Goal: Task Accomplishment & Management: Manage account settings

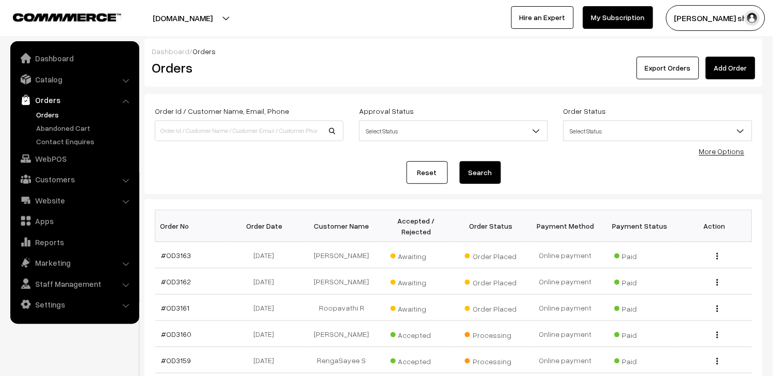
click at [42, 115] on link "Orders" at bounding box center [85, 114] width 102 height 11
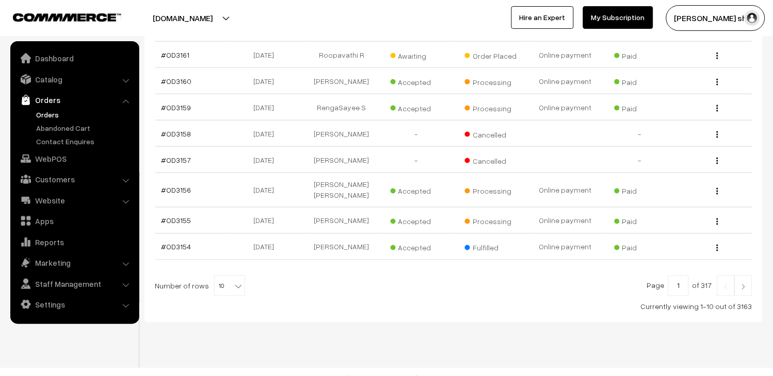
scroll to position [267, 0]
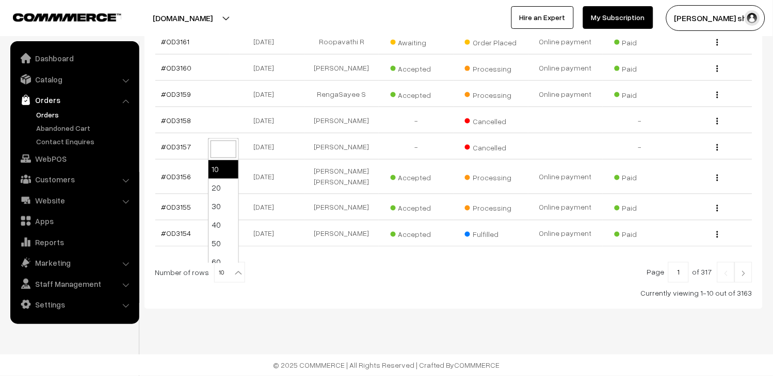
click at [233, 276] on b at bounding box center [238, 273] width 10 height 10
select select "100"
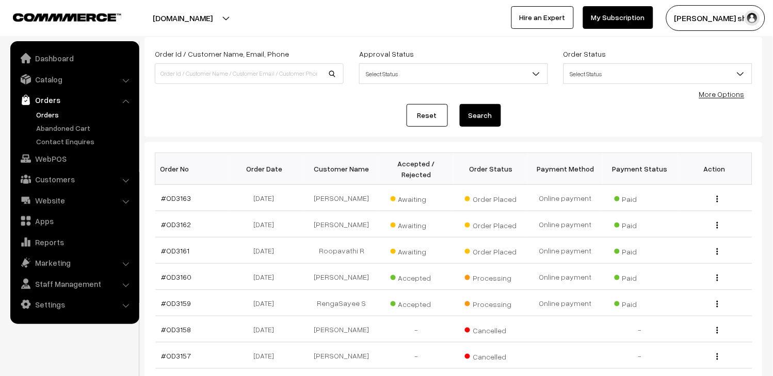
scroll to position [114, 0]
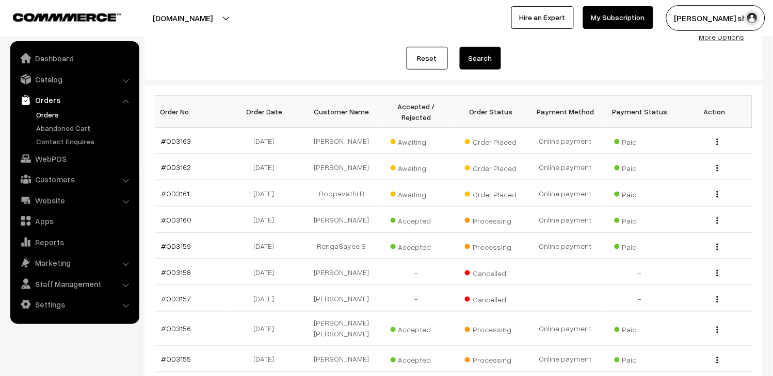
click at [57, 113] on link "Orders" at bounding box center [85, 114] width 102 height 11
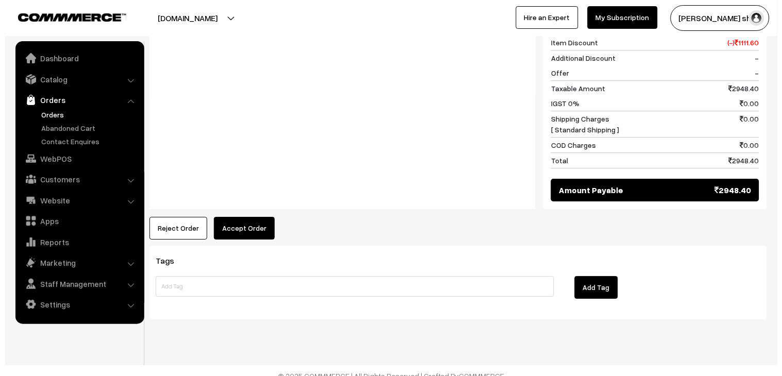
scroll to position [636, 0]
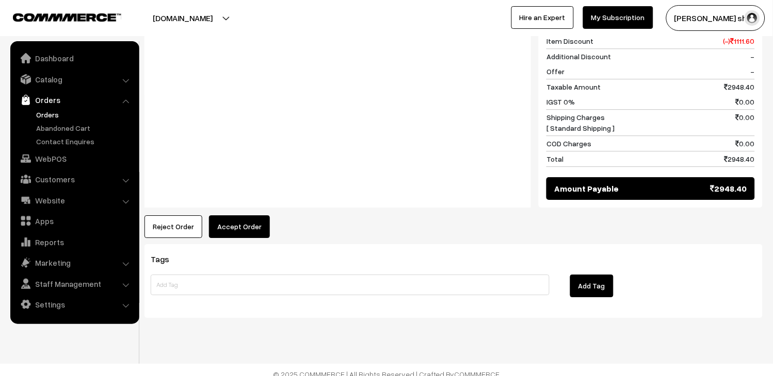
click at [219, 217] on button "Accept Order" at bounding box center [239, 227] width 61 height 23
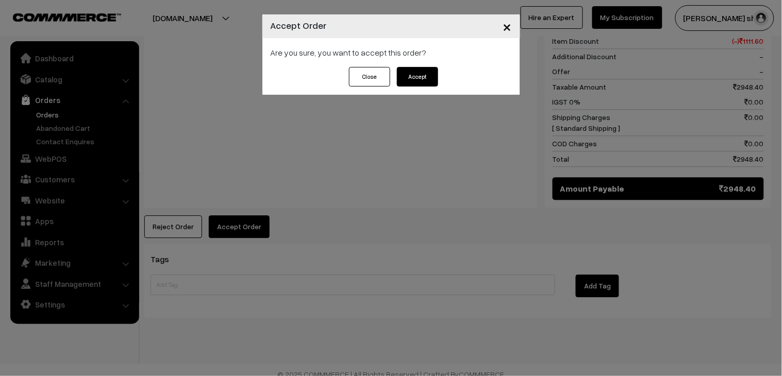
click at [417, 79] on button "Accept" at bounding box center [417, 77] width 41 height 20
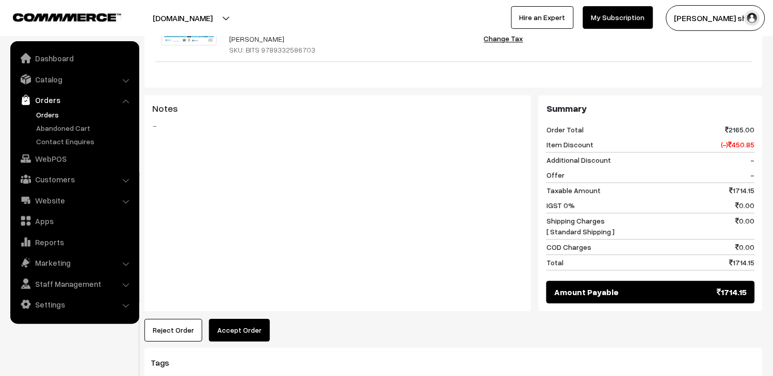
scroll to position [555, 0]
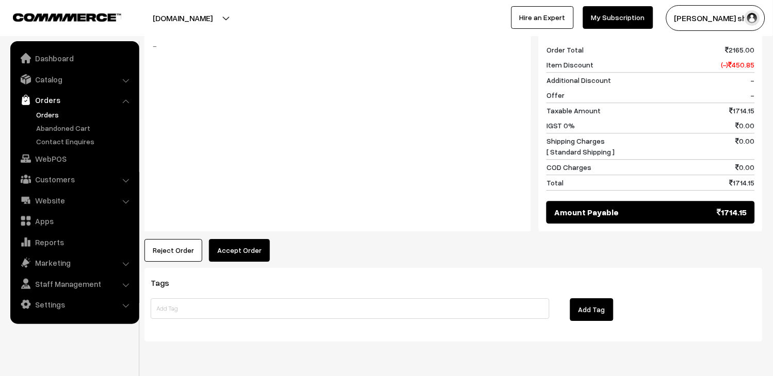
click at [249, 239] on button "Accept Order" at bounding box center [239, 250] width 61 height 23
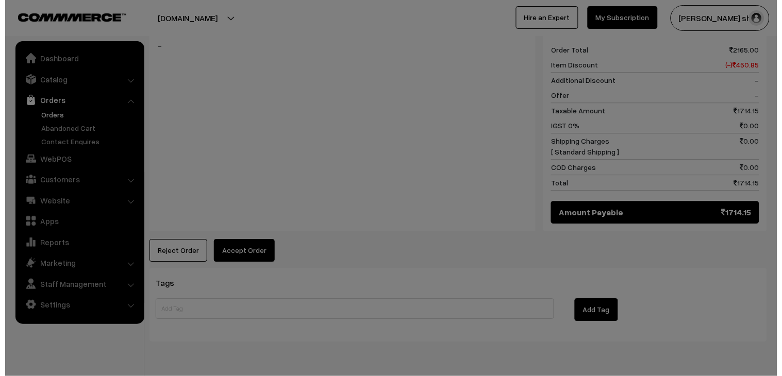
scroll to position [556, 0]
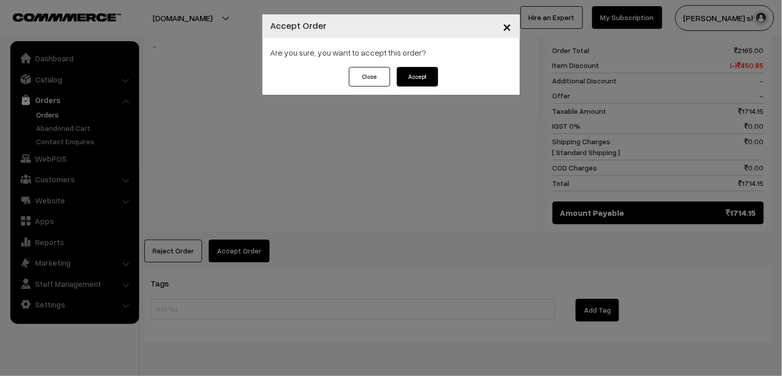
click at [425, 77] on button "Accept" at bounding box center [417, 77] width 41 height 20
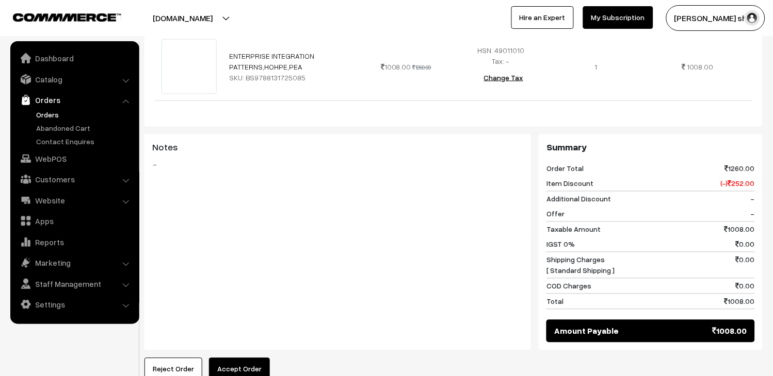
scroll to position [343, 0]
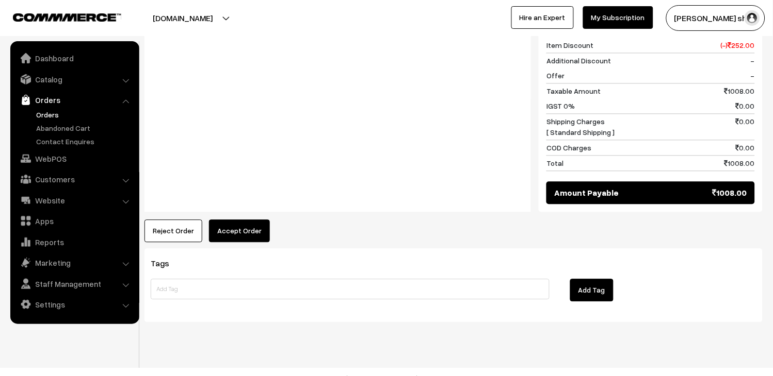
click at [228, 220] on button "Accept Order" at bounding box center [239, 231] width 61 height 23
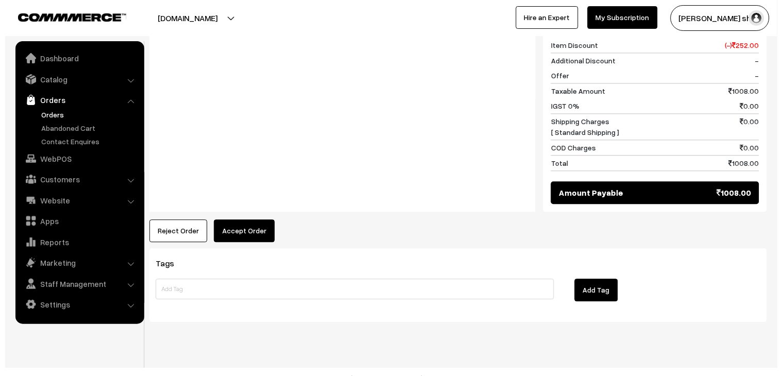
scroll to position [463, 0]
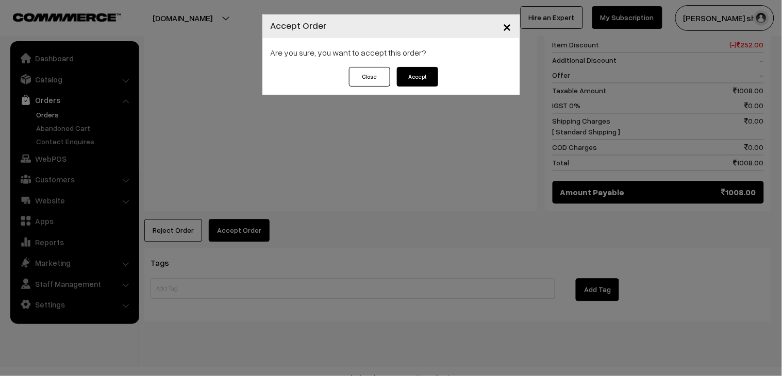
click at [424, 76] on button "Accept" at bounding box center [417, 77] width 41 height 20
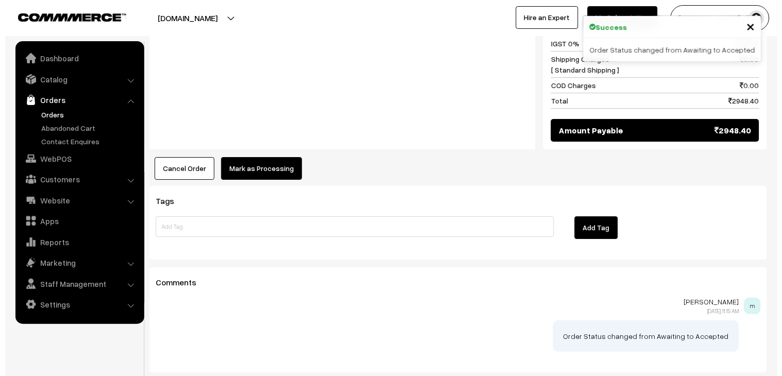
scroll to position [749, 0]
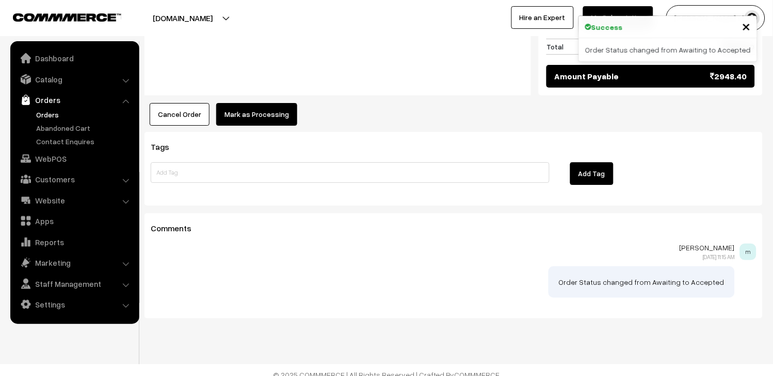
click at [250, 103] on button "Mark as Processing" at bounding box center [256, 114] width 81 height 23
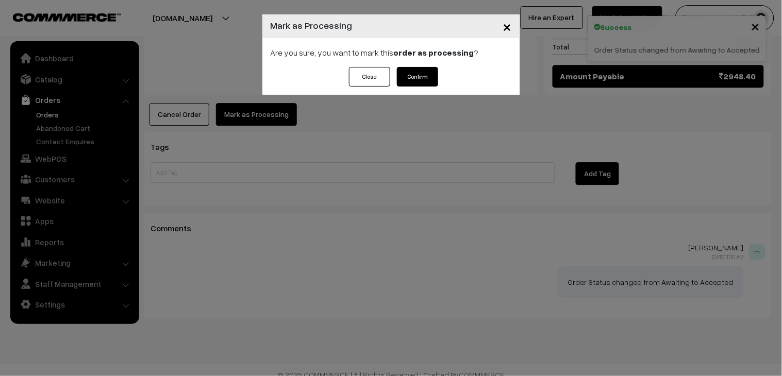
click at [404, 83] on button "Confirm" at bounding box center [417, 77] width 41 height 20
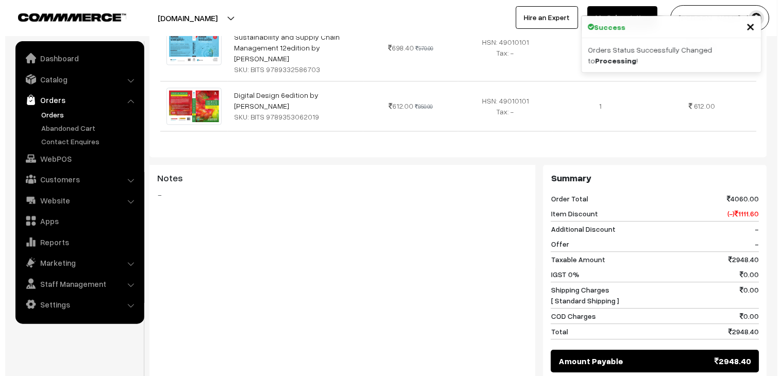
scroll to position [573, 0]
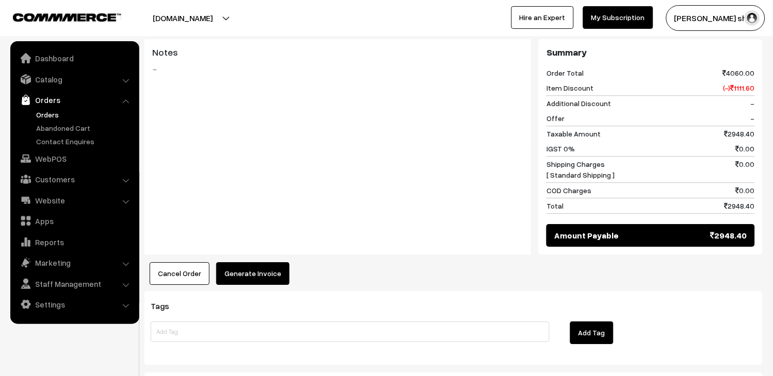
click at [264, 264] on button "Generate Invoice" at bounding box center [252, 274] width 73 height 23
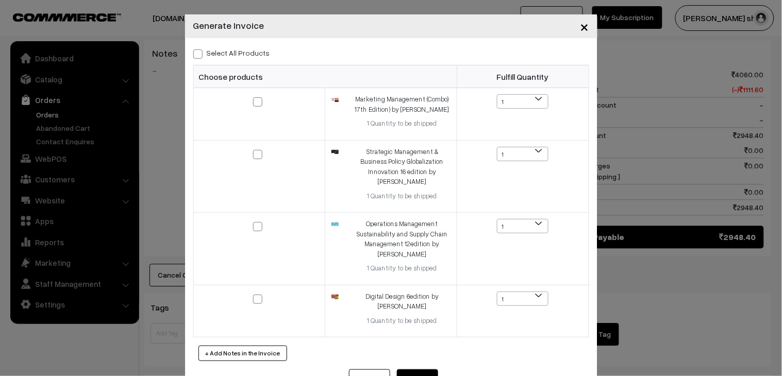
click at [219, 53] on label "Select All Products" at bounding box center [231, 52] width 77 height 11
click at [200, 53] on input "Select All Products" at bounding box center [196, 52] width 7 height 7
checkbox input "true"
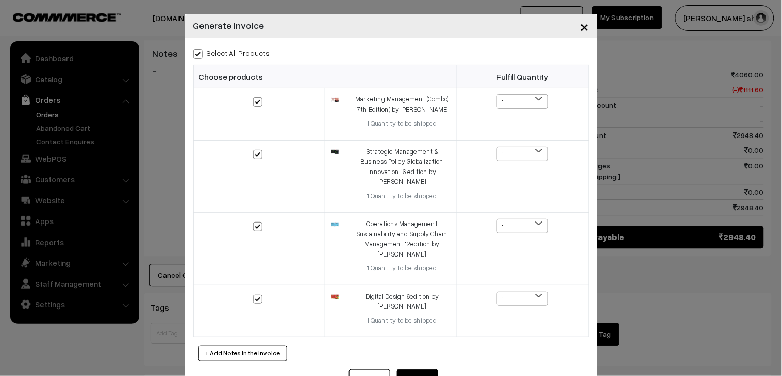
checkbox input "true"
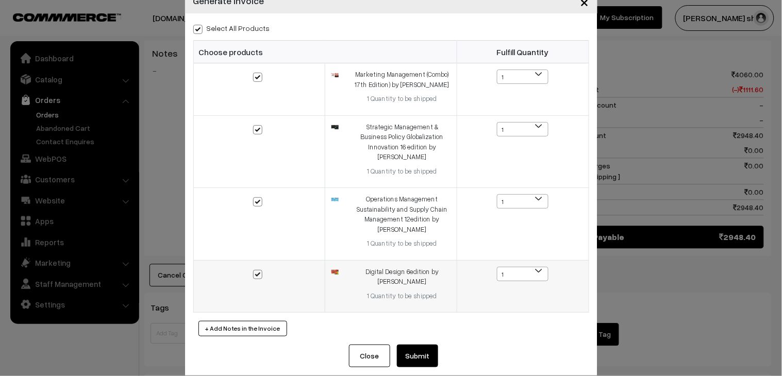
scroll to position [39, 0]
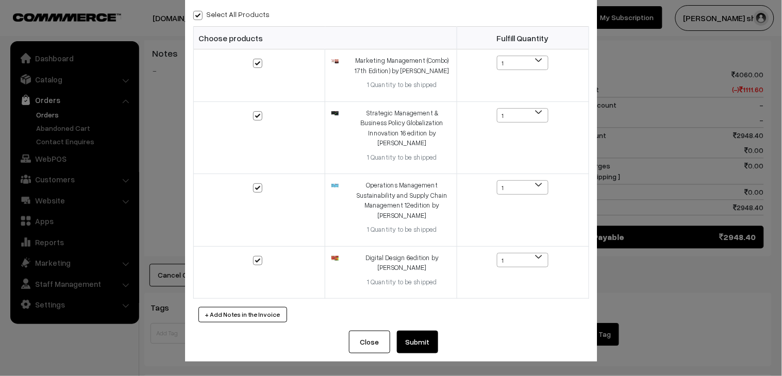
click at [423, 338] on button "Submit" at bounding box center [417, 342] width 41 height 23
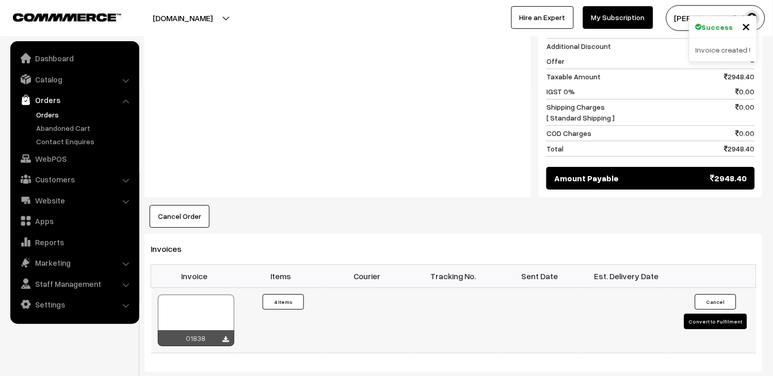
scroll to position [687, 0]
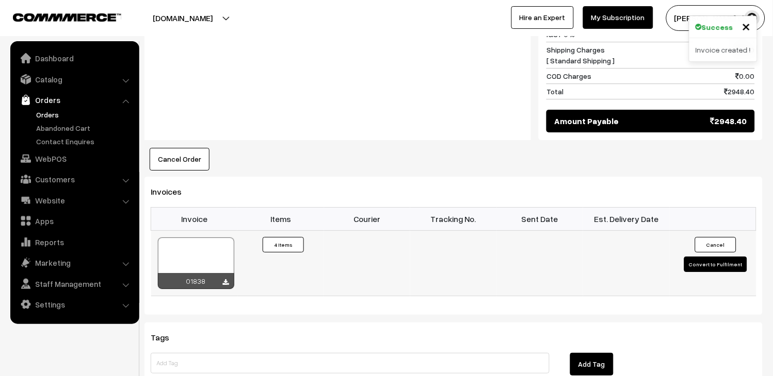
click at [219, 238] on div at bounding box center [196, 264] width 76 height 52
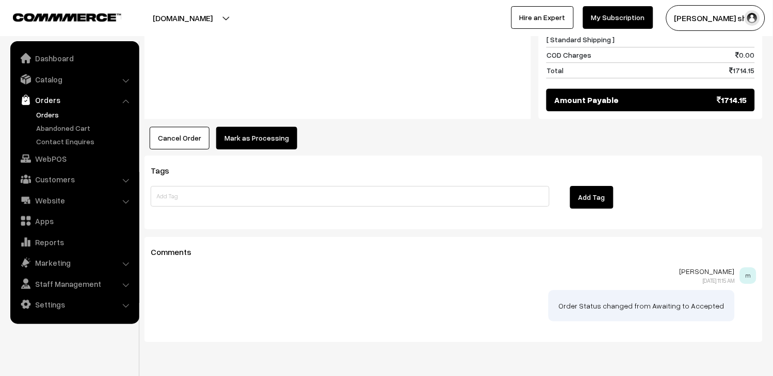
click at [261, 127] on button "Mark as Processing" at bounding box center [256, 138] width 81 height 23
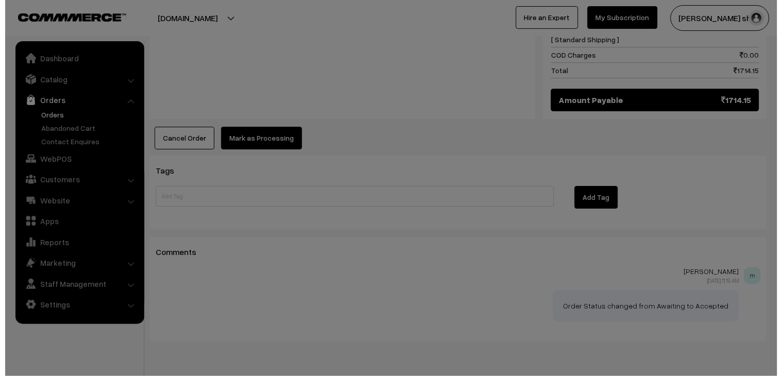
scroll to position [668, 0]
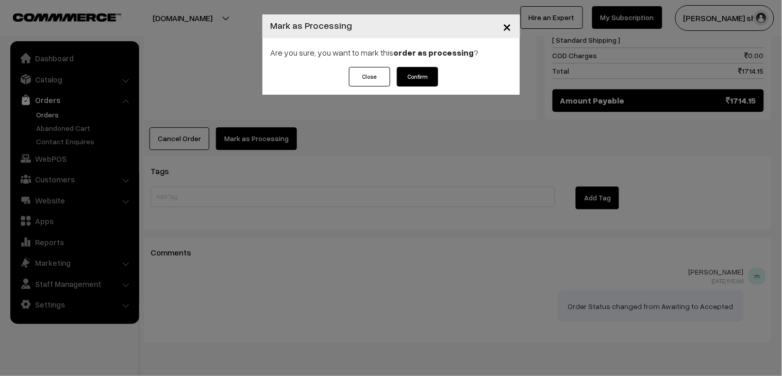
click at [404, 76] on button "Confirm" at bounding box center [417, 77] width 41 height 20
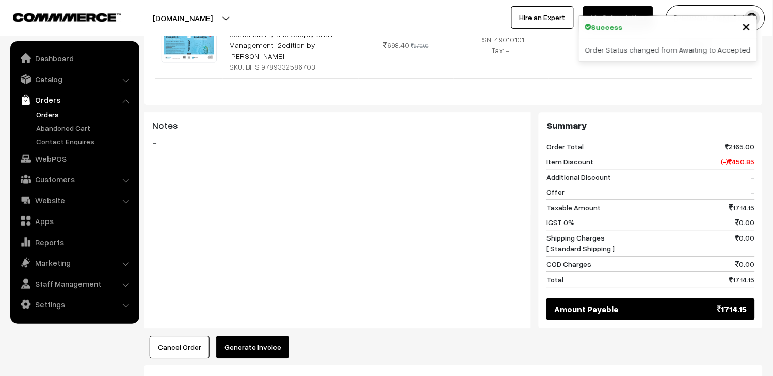
click at [256, 336] on button "Generate Invoice" at bounding box center [252, 347] width 73 height 23
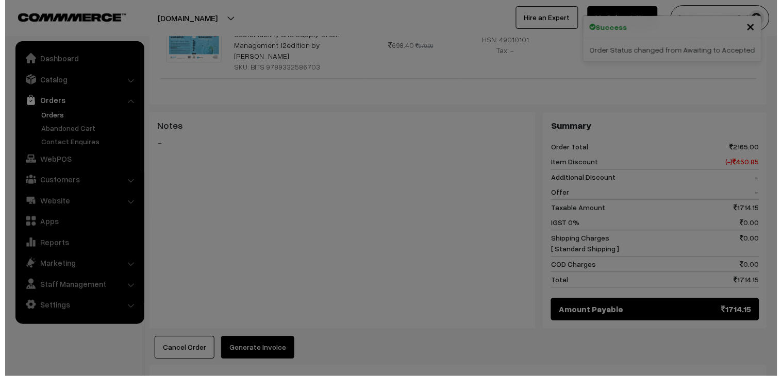
scroll to position [460, 0]
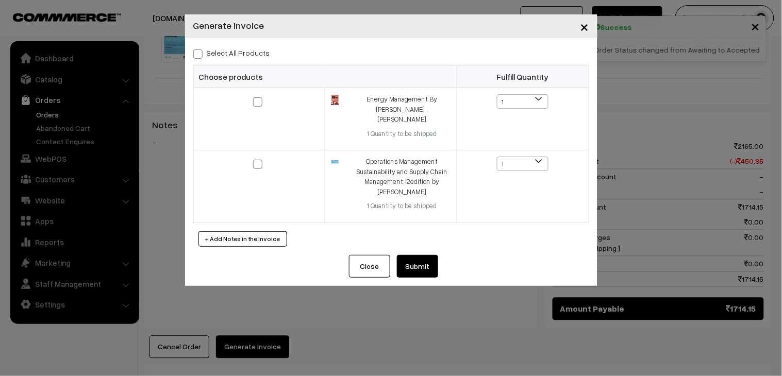
click at [204, 59] on div "Select All Products Choose products Fulfill Quantity 1 1 1 1" at bounding box center [391, 146] width 413 height 217
click at [211, 55] on label "Select All Products" at bounding box center [231, 52] width 77 height 11
click at [200, 55] on input "Select All Products" at bounding box center [196, 52] width 7 height 7
checkbox input "true"
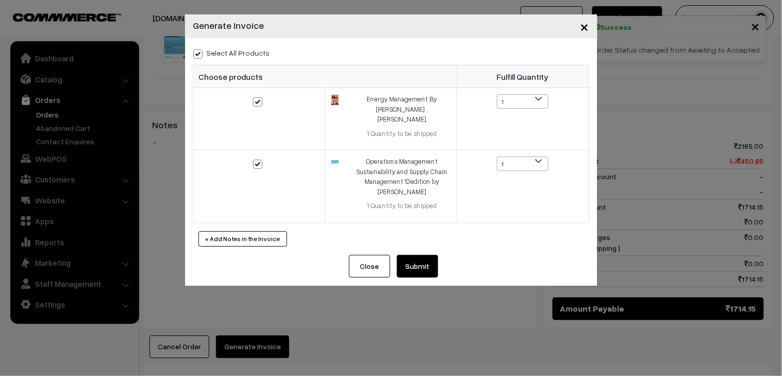
checkbox input "true"
click at [419, 255] on button "Submit" at bounding box center [417, 266] width 41 height 23
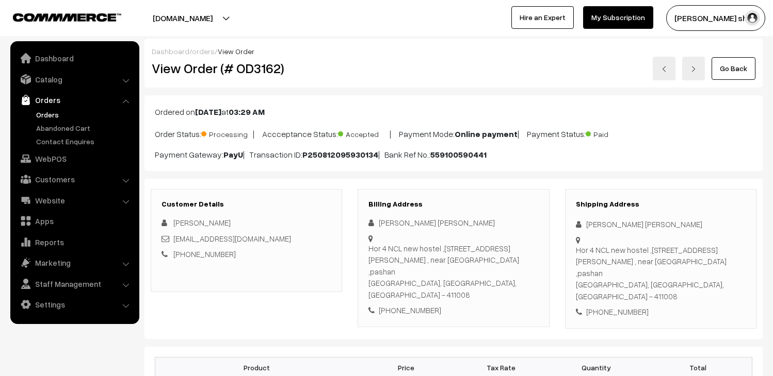
scroll to position [801, 0]
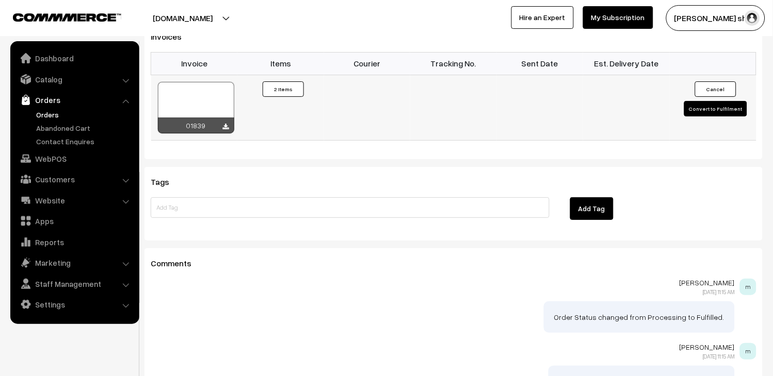
click at [225, 82] on div at bounding box center [196, 108] width 76 height 52
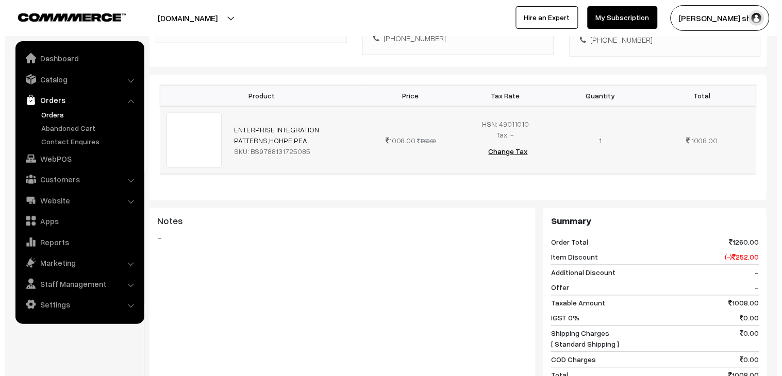
scroll to position [343, 0]
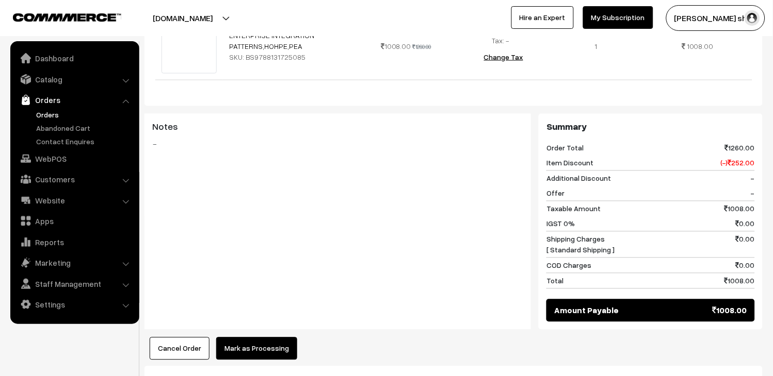
click at [276, 342] on button "Mark as Processing" at bounding box center [256, 349] width 81 height 23
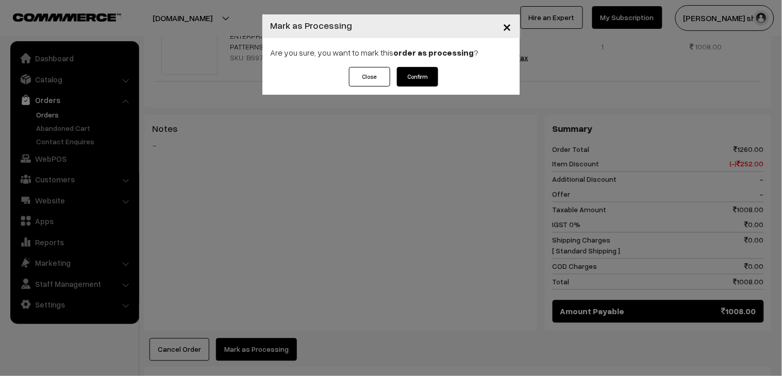
click at [420, 85] on button "Confirm" at bounding box center [417, 77] width 41 height 20
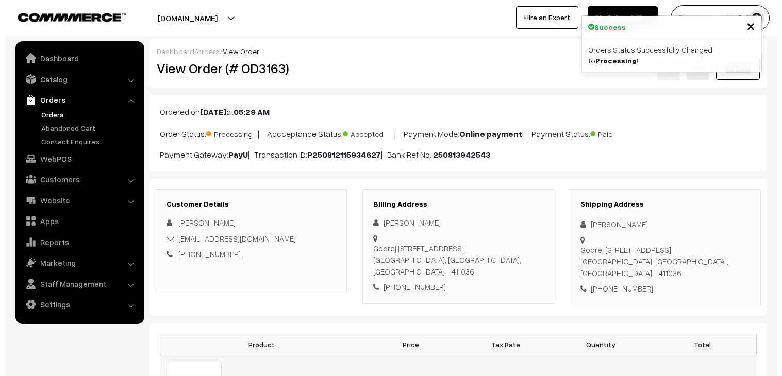
scroll to position [401, 0]
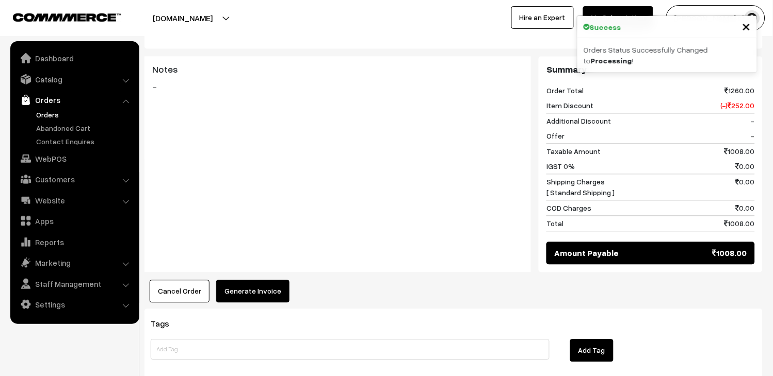
click at [275, 282] on button "Generate Invoice" at bounding box center [252, 292] width 73 height 23
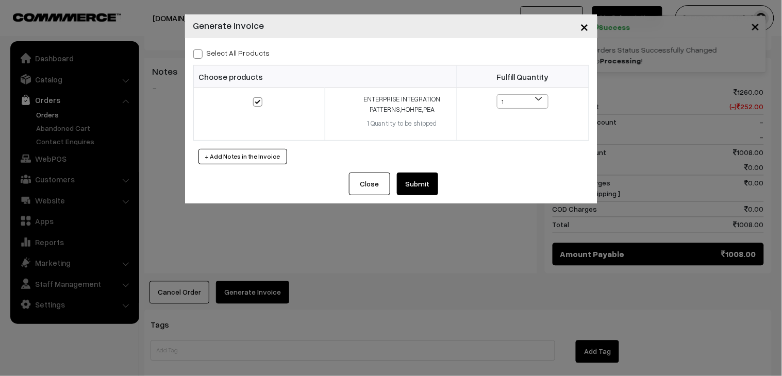
click at [437, 177] on button "Submit" at bounding box center [417, 184] width 41 height 23
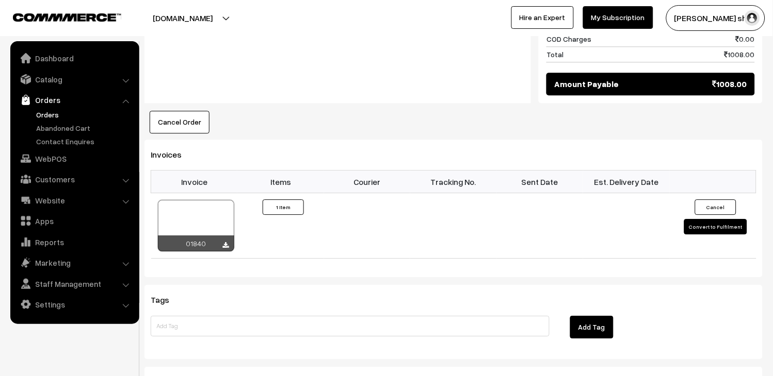
scroll to position [573, 0]
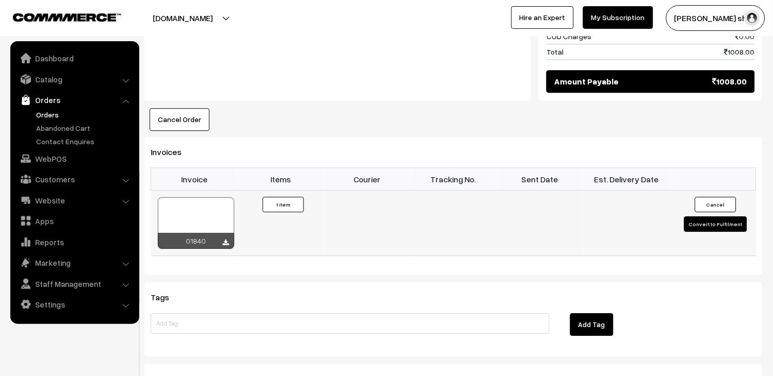
click at [223, 198] on div at bounding box center [196, 224] width 76 height 52
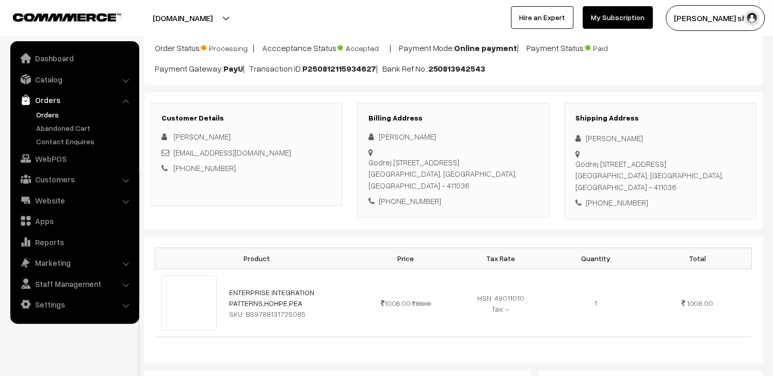
scroll to position [0, 0]
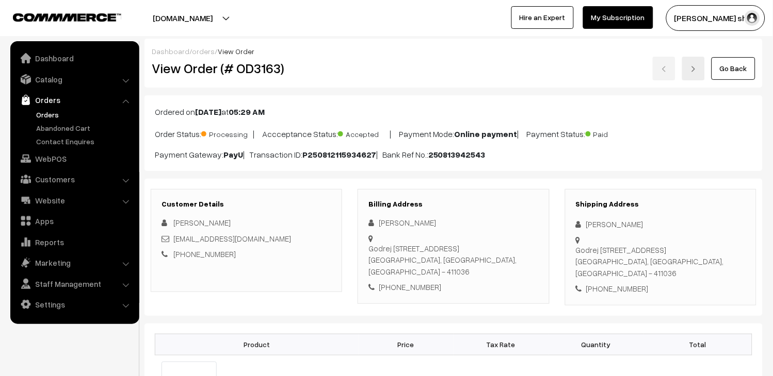
click at [50, 119] on link "Orders" at bounding box center [85, 114] width 102 height 11
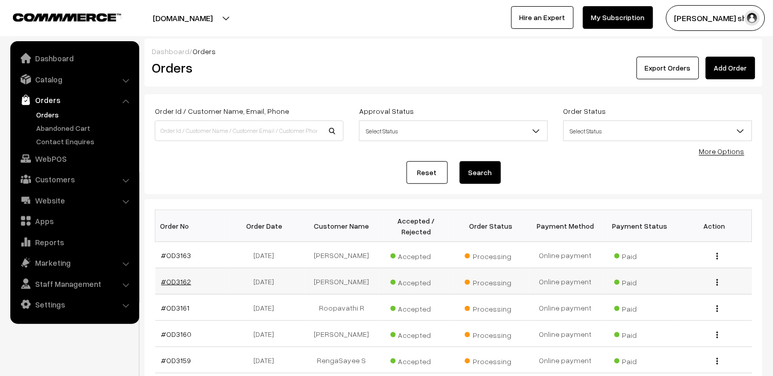
click at [183, 286] on link "#OD3162" at bounding box center [176, 281] width 30 height 9
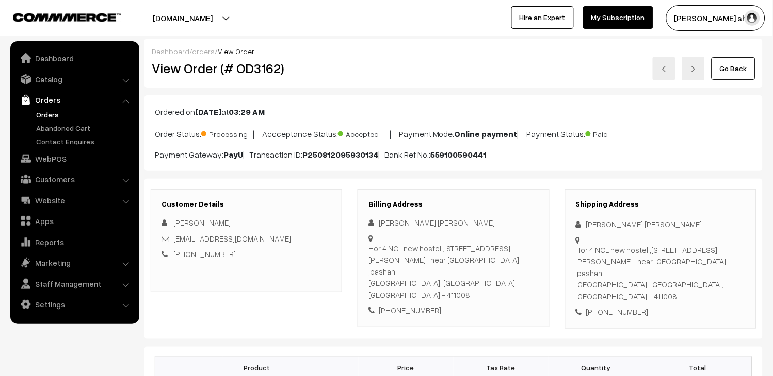
click at [664, 71] on img at bounding box center [664, 69] width 6 height 6
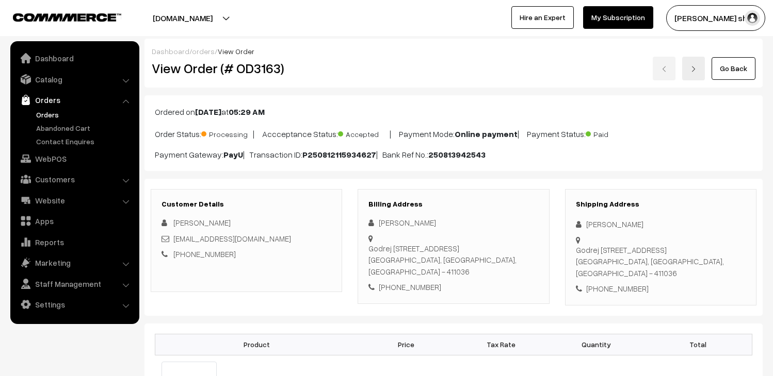
scroll to position [114, 0]
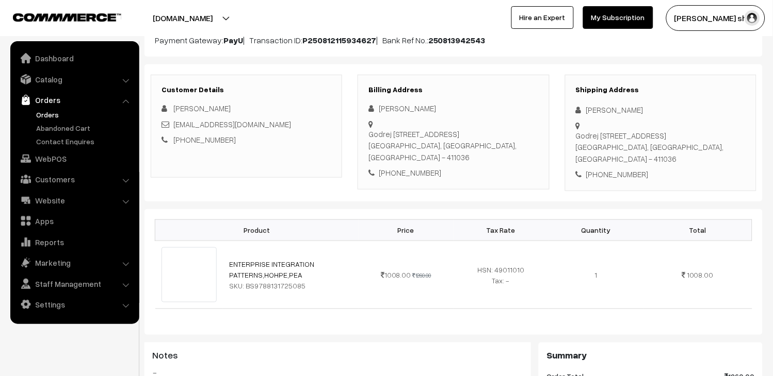
click at [385, 209] on div "Product Price Tax Rate Quantity Total ENTERPRISE INTEGRATION PATTERNS,HOHPE,PEA…" at bounding box center [453, 272] width 618 height 126
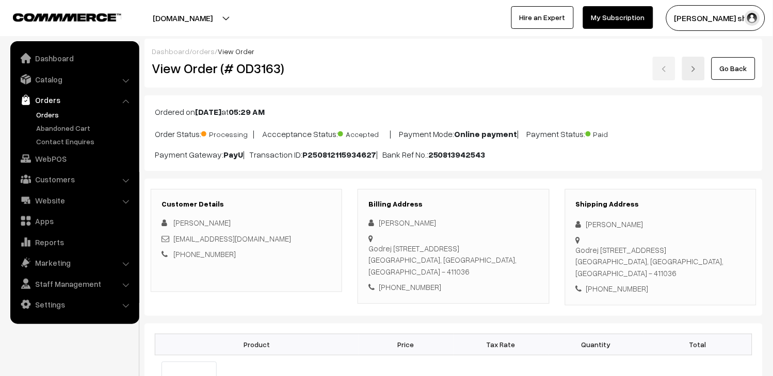
click at [700, 71] on link at bounding box center [693, 69] width 23 height 24
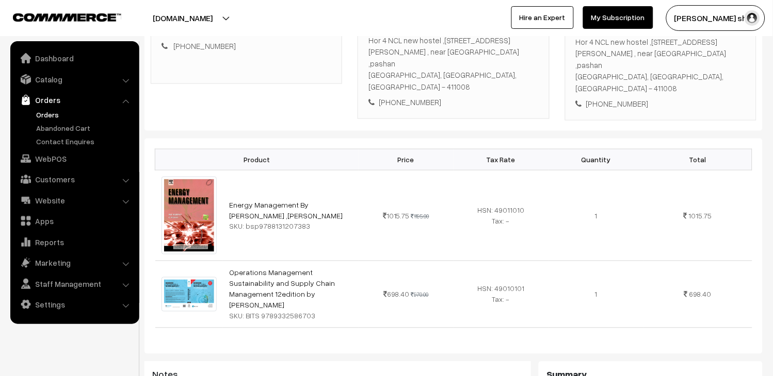
scroll to position [229, 0]
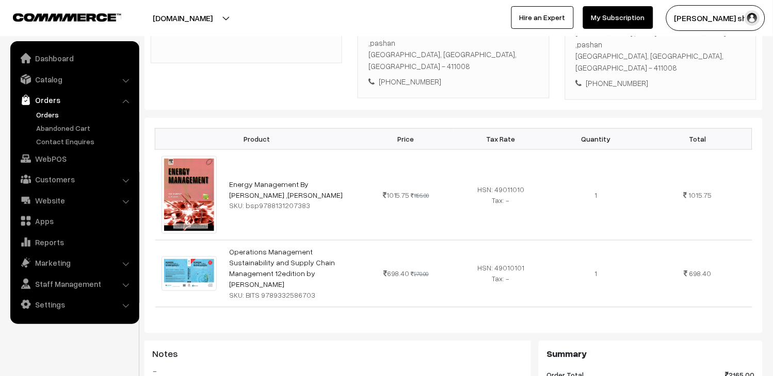
click at [46, 112] on link "Orders" at bounding box center [85, 114] width 102 height 11
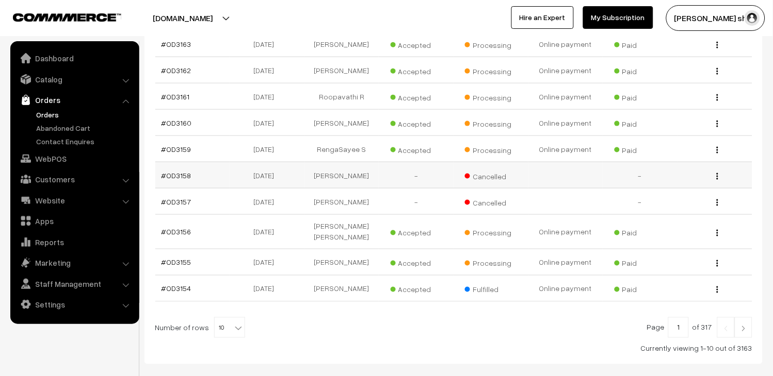
scroll to position [229, 0]
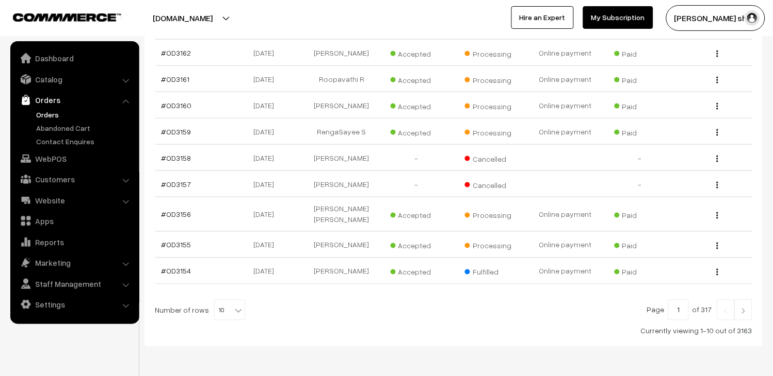
click at [233, 316] on b at bounding box center [238, 311] width 10 height 10
select select "60"
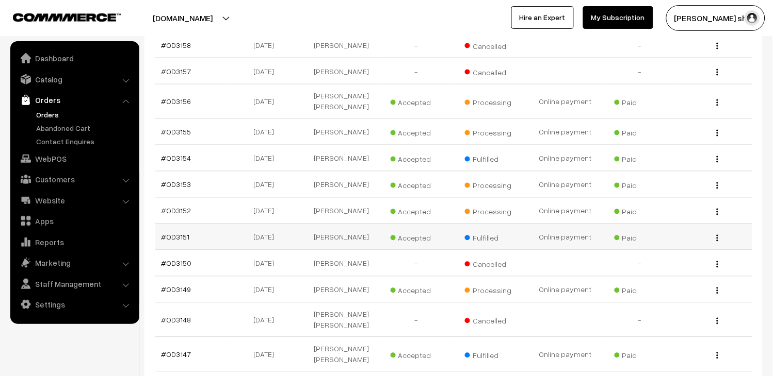
scroll to position [401, 0]
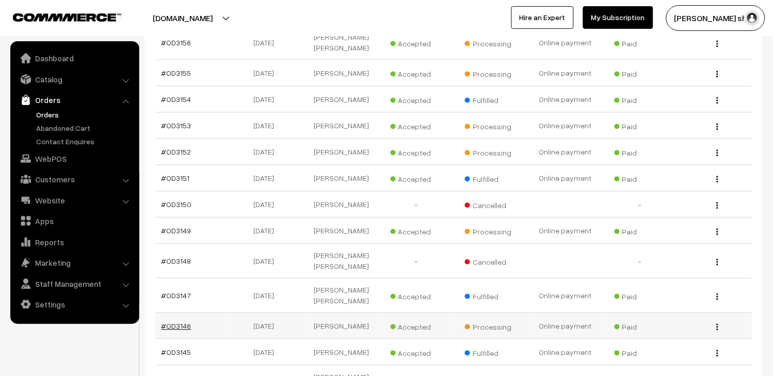
click at [178, 322] on link "#OD3146" at bounding box center [176, 326] width 30 height 9
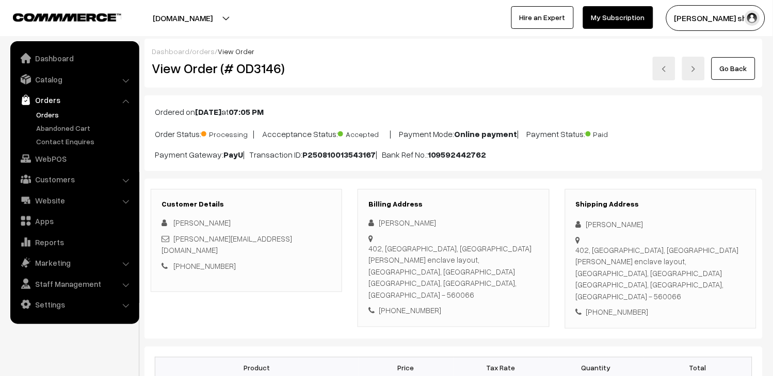
click at [45, 114] on link "Orders" at bounding box center [85, 114] width 102 height 11
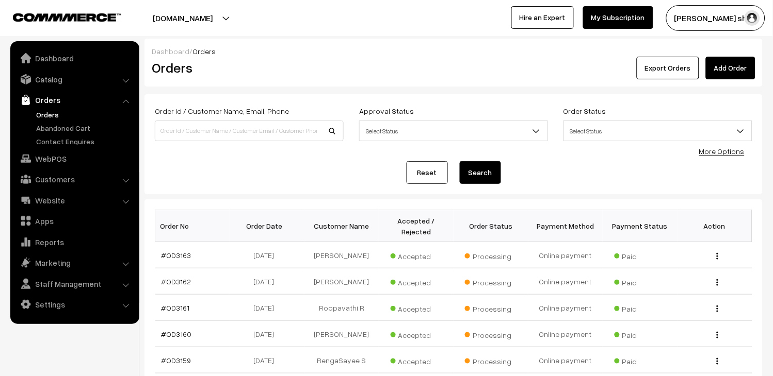
click at [43, 112] on link "Orders" at bounding box center [85, 114] width 102 height 11
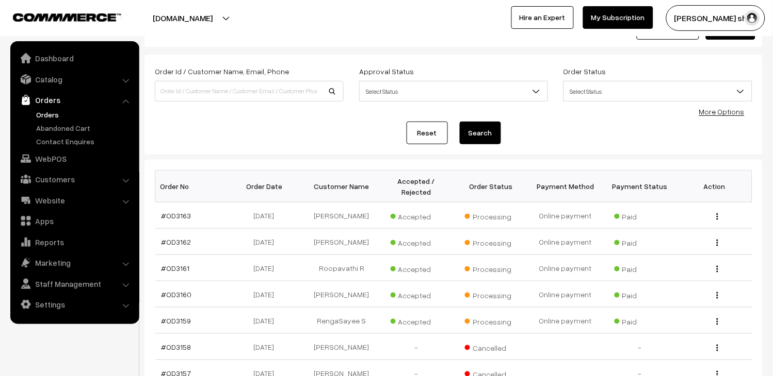
scroll to position [172, 0]
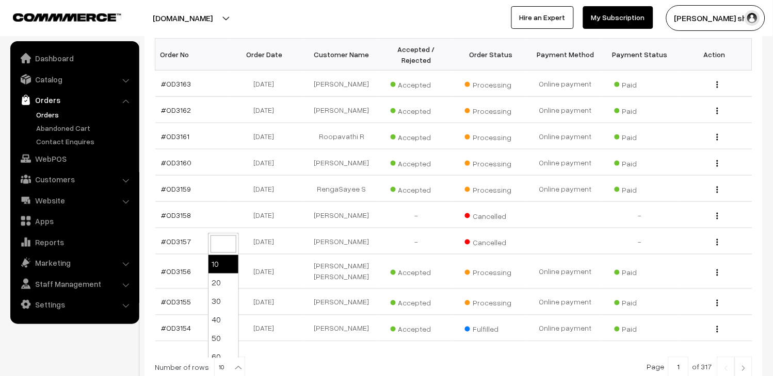
click at [223, 362] on span "10" at bounding box center [230, 368] width 30 height 21
select select "50"
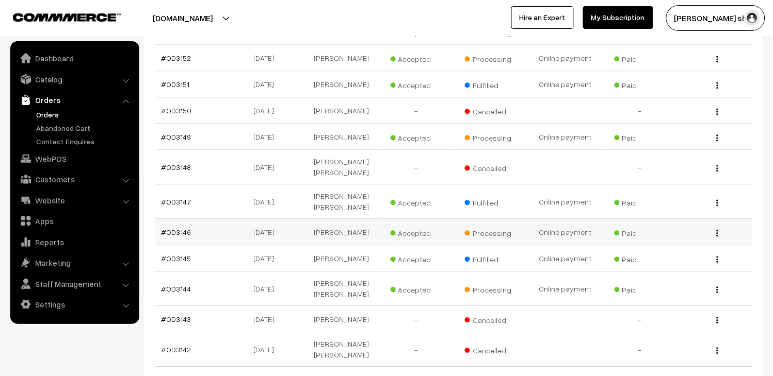
scroll to position [516, 0]
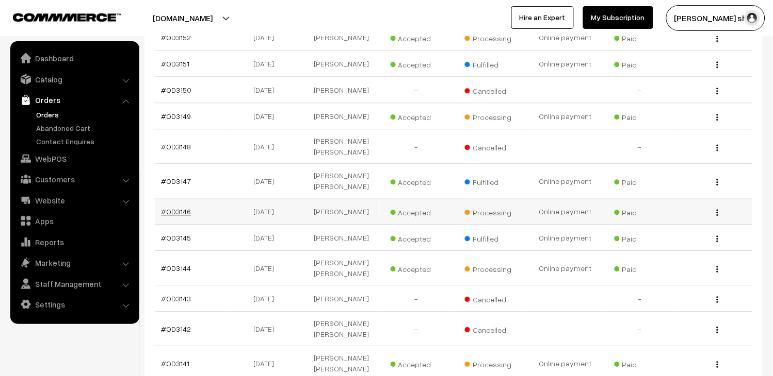
click at [181, 207] on link "#OD3146" at bounding box center [176, 211] width 30 height 9
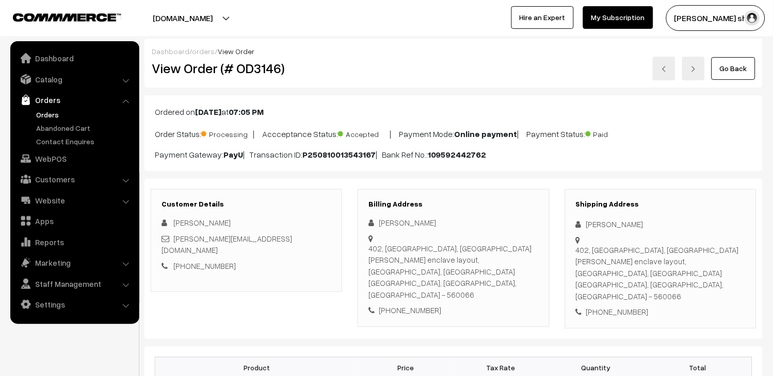
click at [414, 270] on div "402, Srirangam Apartment, 3rd cross, Sanjeevini enclave layout, Hagadur, Whitef…" at bounding box center [453, 272] width 170 height 58
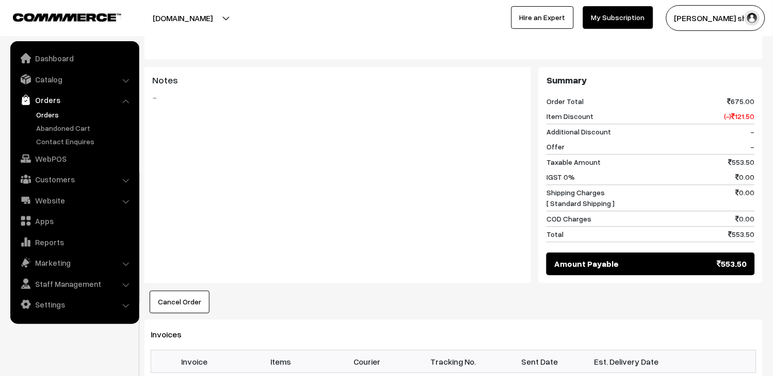
scroll to position [458, 0]
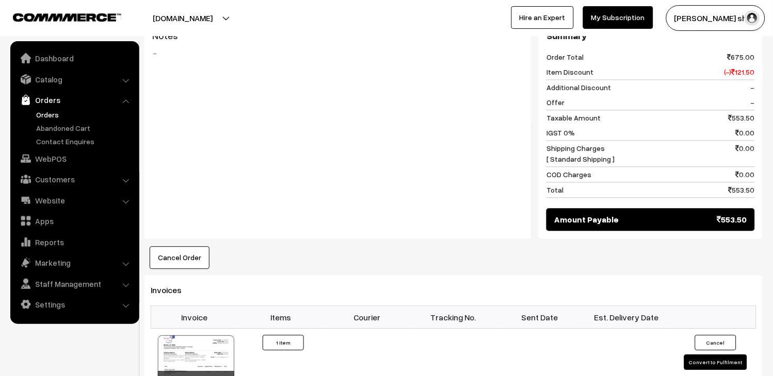
click at [58, 114] on link "Orders" at bounding box center [85, 114] width 102 height 11
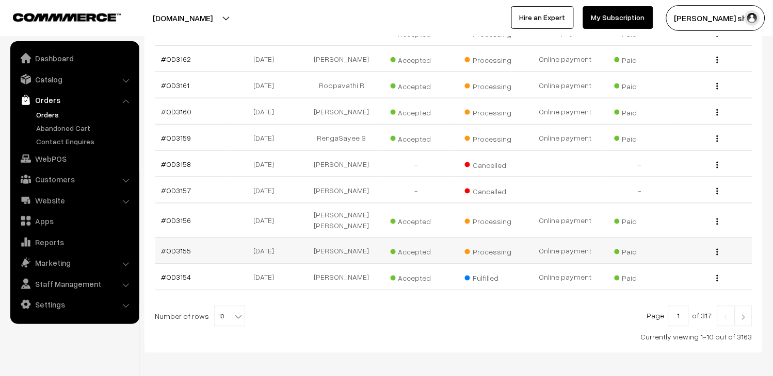
scroll to position [229, 0]
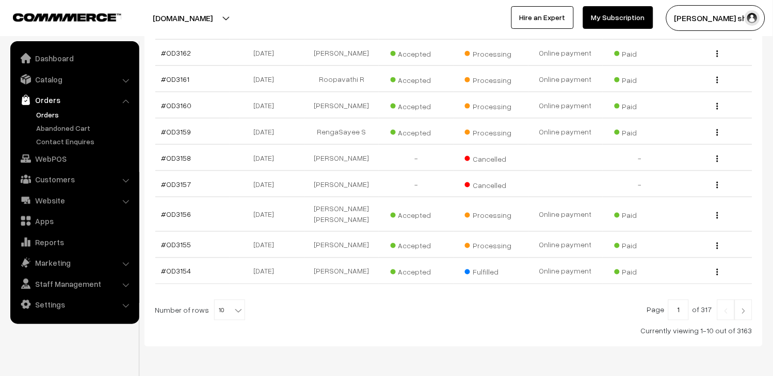
click at [226, 311] on span "10" at bounding box center [230, 311] width 30 height 21
select select "60"
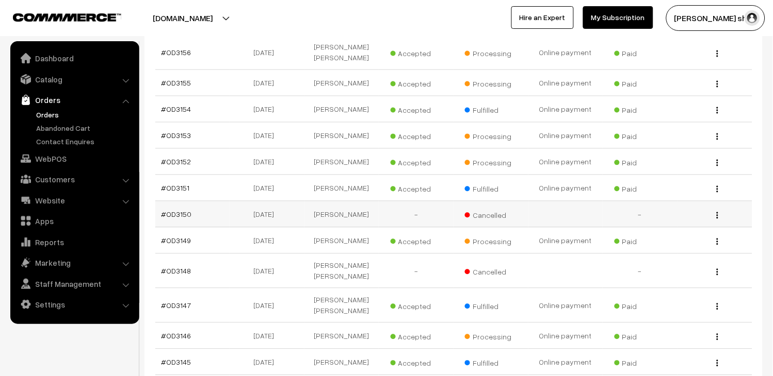
scroll to position [401, 0]
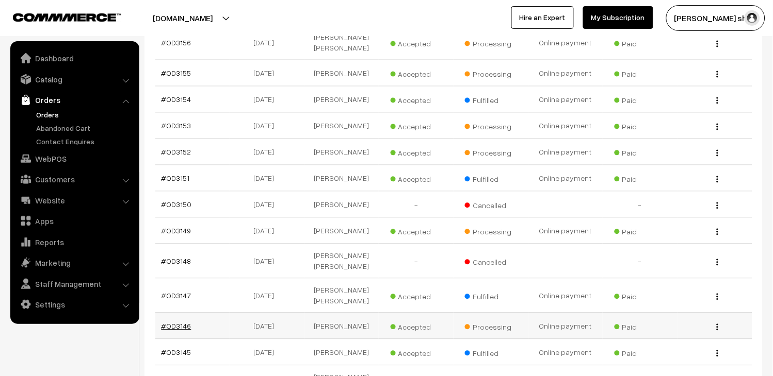
click at [181, 322] on link "#OD3146" at bounding box center [176, 326] width 30 height 9
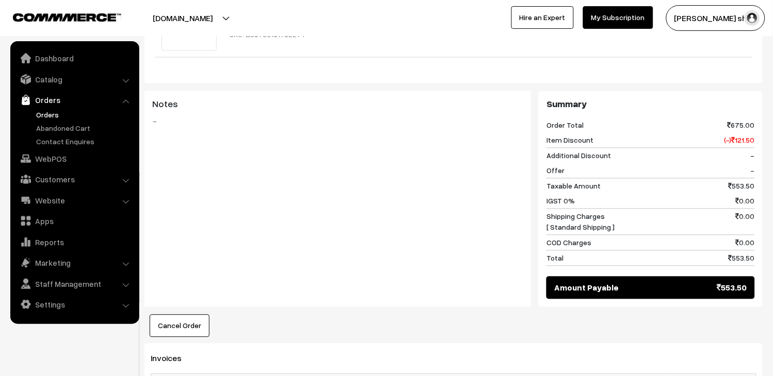
scroll to position [573, 0]
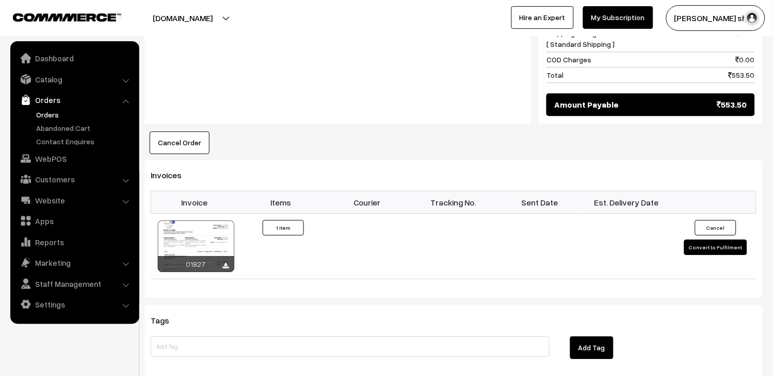
click at [44, 112] on link "Orders" at bounding box center [85, 114] width 102 height 11
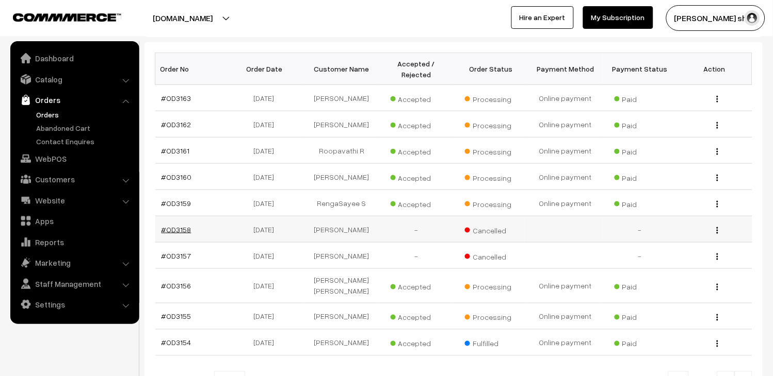
scroll to position [172, 0]
